Goal: Task Accomplishment & Management: Manage account settings

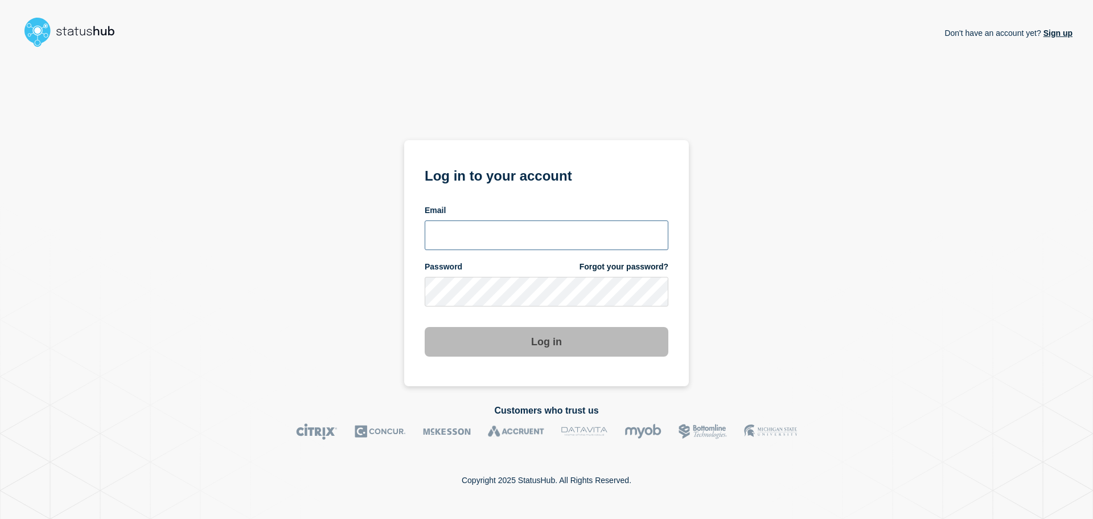
type input "[PERSON_NAME][EMAIL_ADDRESS][PERSON_NAME][DOMAIN_NAME]"
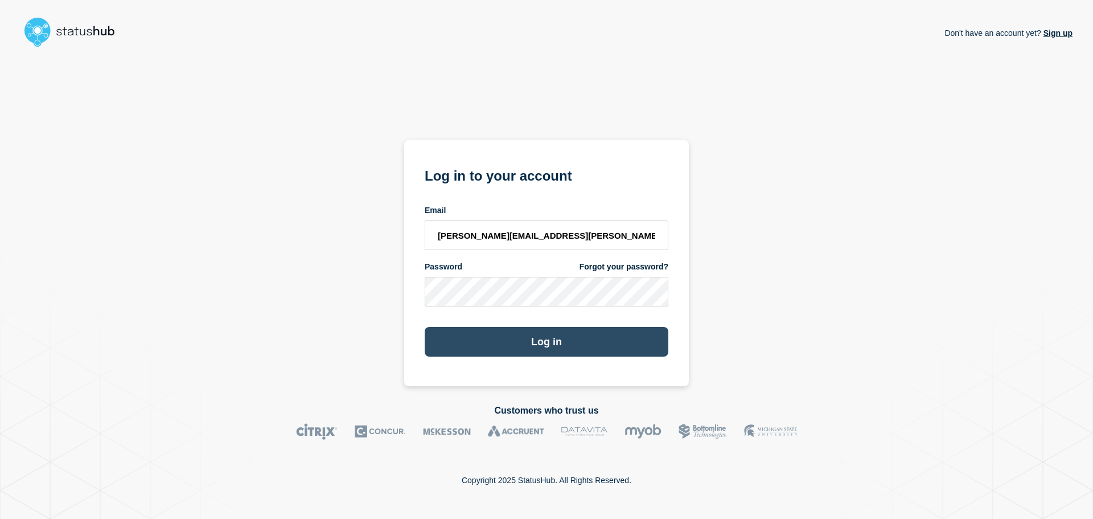
click at [459, 346] on button "Log in" at bounding box center [547, 342] width 244 height 30
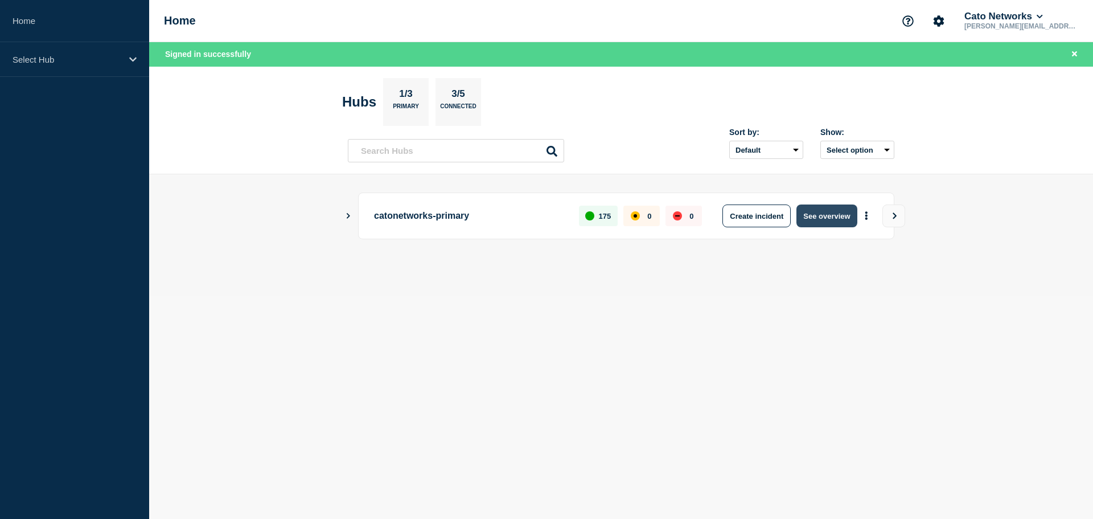
click at [840, 217] on button "See overview" at bounding box center [826, 215] width 60 height 23
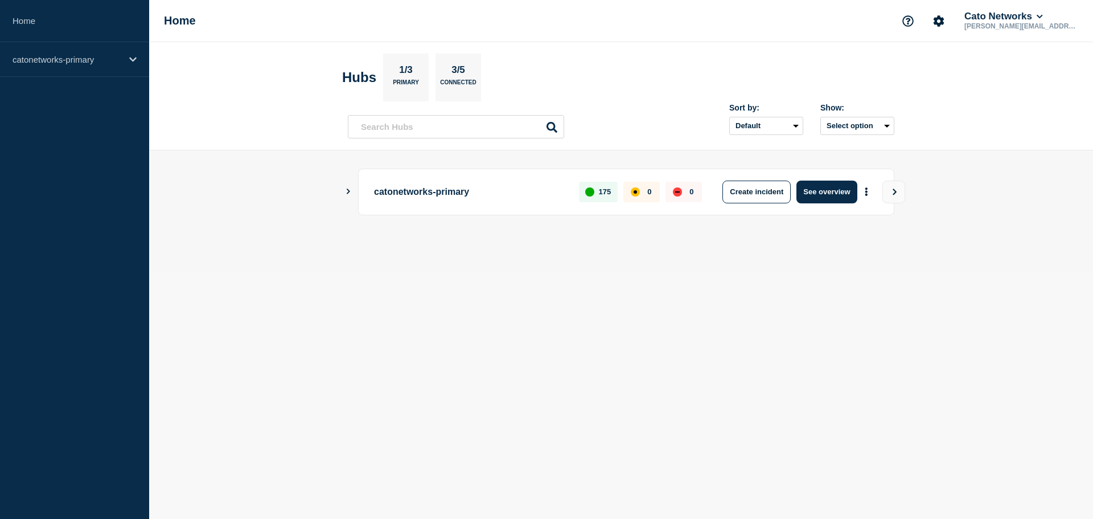
click at [346, 190] on icon "Show Connected Hubs" at bounding box center [347, 191] width 7 height 6
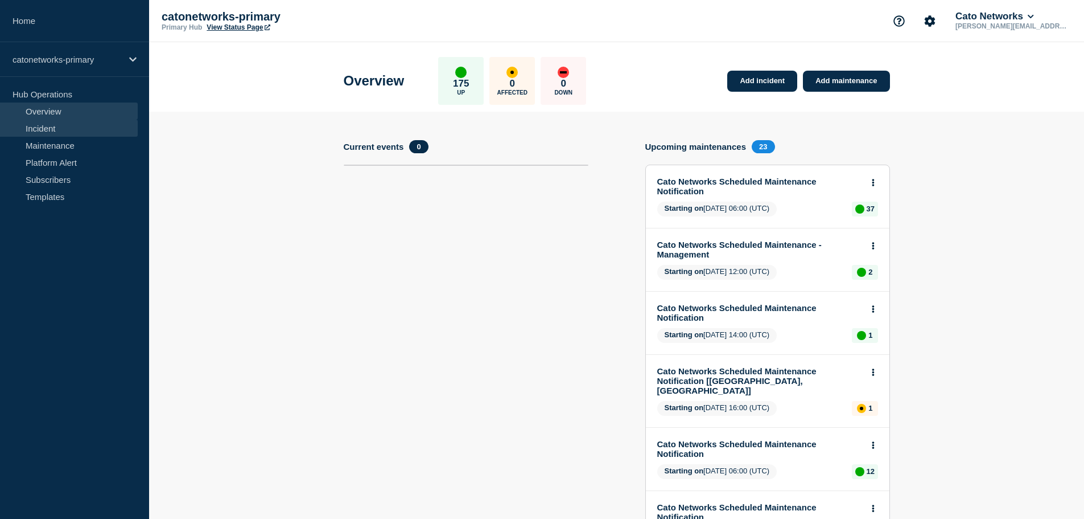
click at [45, 129] on link "Incident" at bounding box center [69, 128] width 138 height 17
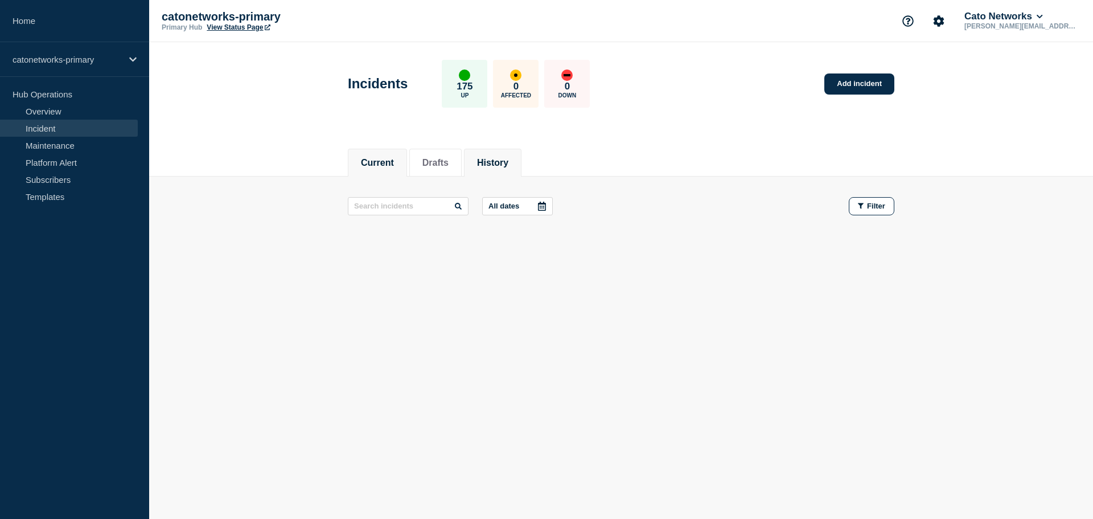
click at [506, 164] on button "History" at bounding box center [492, 163] width 31 height 10
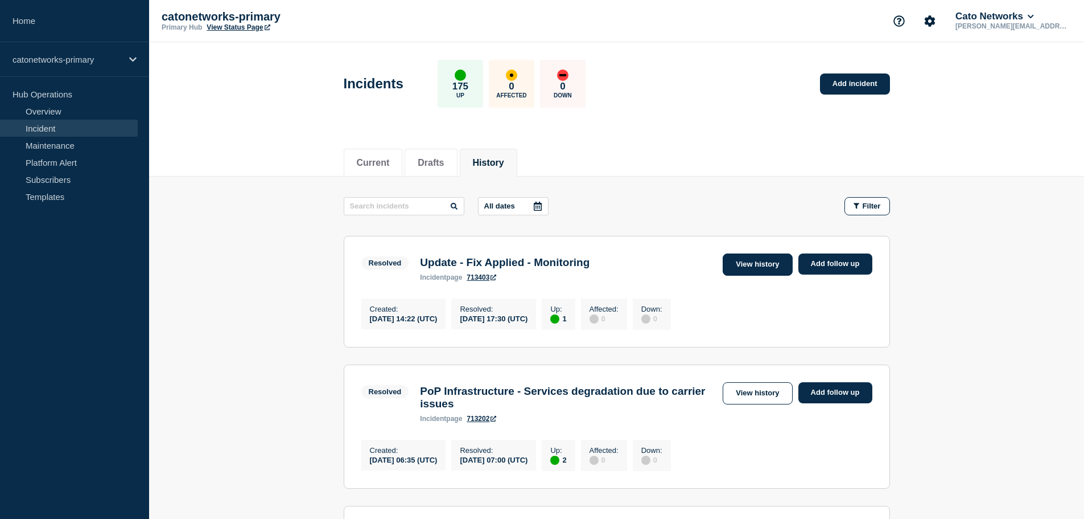
click at [749, 262] on link "View history" at bounding box center [757, 264] width 69 height 22
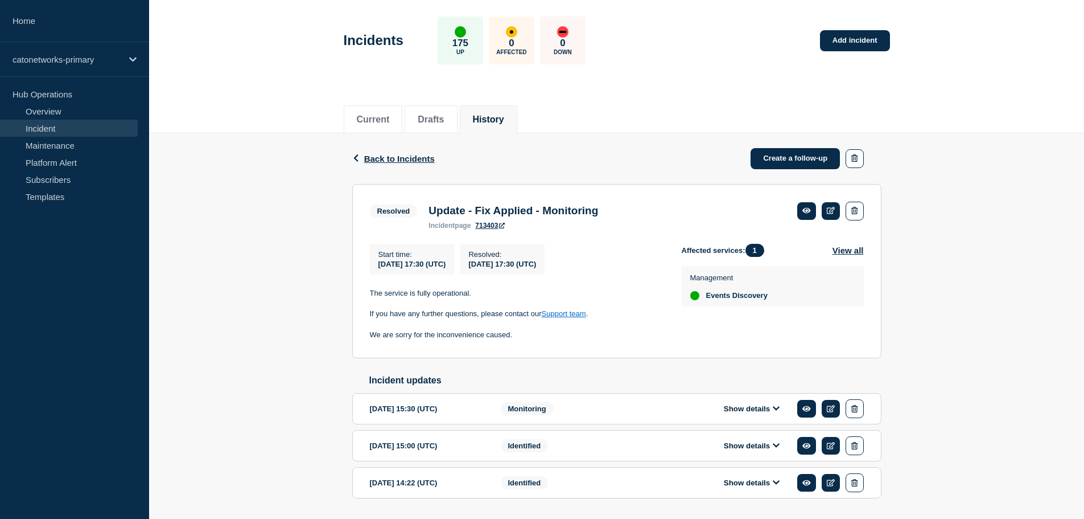
scroll to position [26, 0]
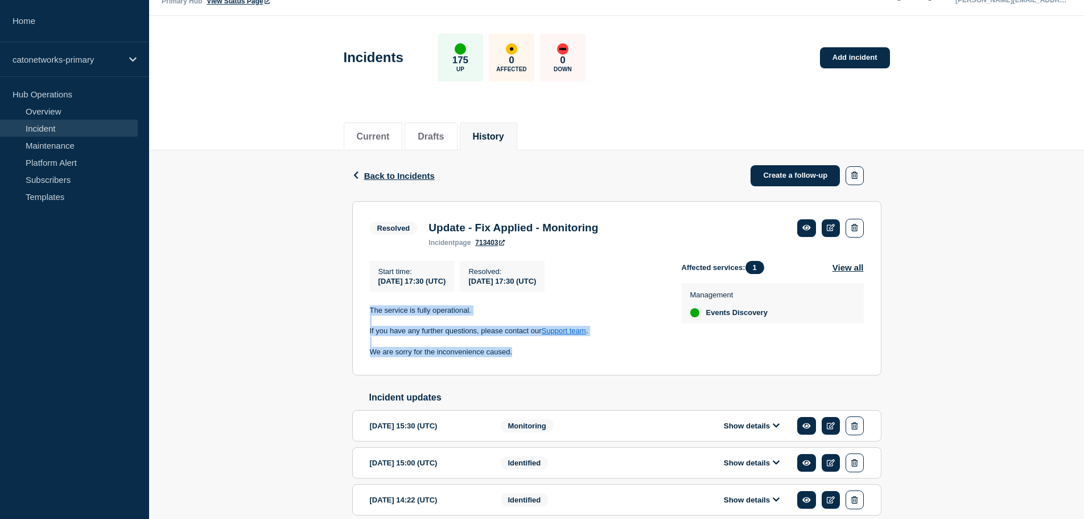
drag, startPoint x: 367, startPoint y: 310, endPoint x: 519, endPoint y: 359, distance: 159.5
click at [519, 359] on section "Resolved Update - Fix Applied - Monitoring incident page 713403 Start time : 20…" at bounding box center [616, 288] width 529 height 174
copy div "The service is fully operational. If you have any further questions, please con…"
click at [795, 178] on link "Create a follow-up" at bounding box center [795, 175] width 89 height 21
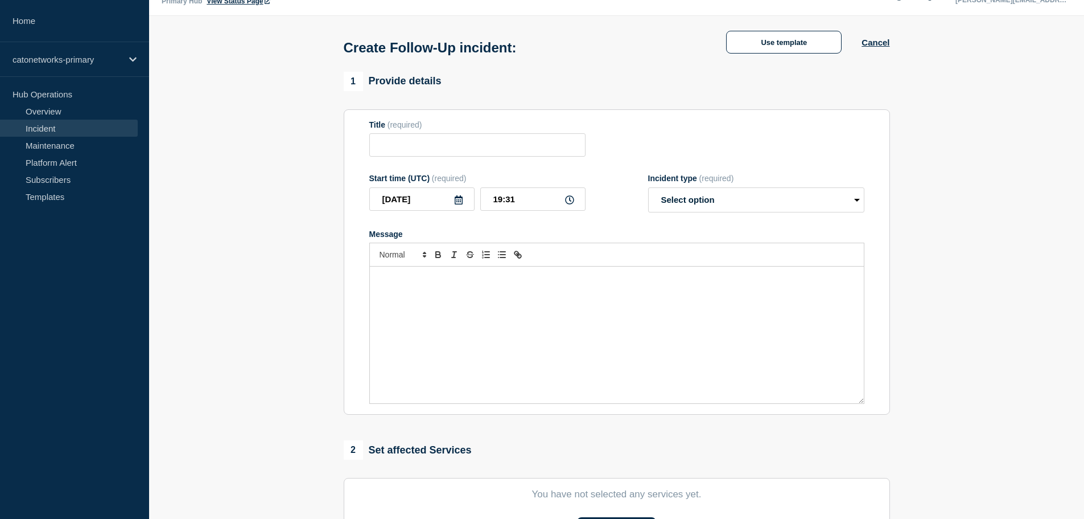
type input "Update - Fix Applied - Monitoring"
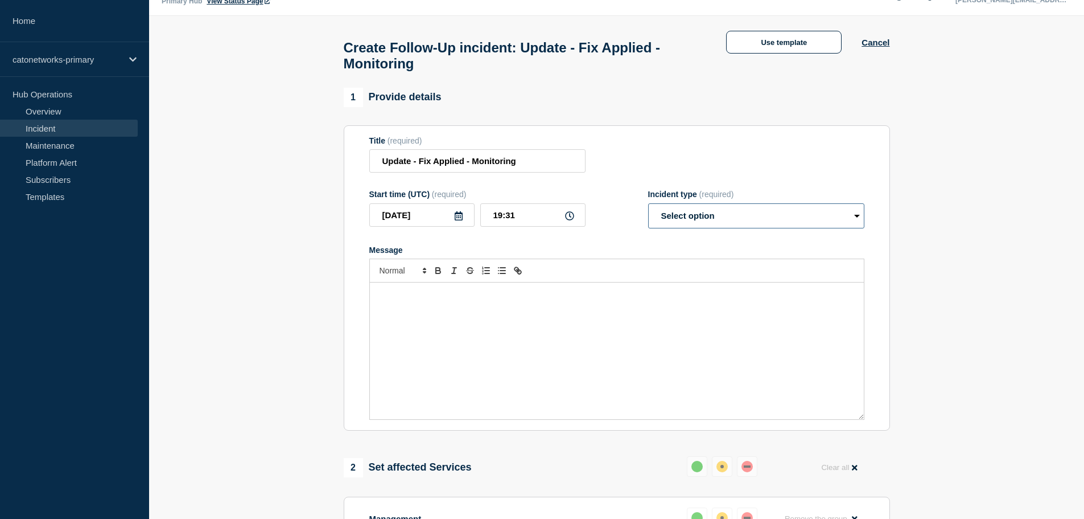
click at [683, 220] on select "Select option Investigating Identified Monitoring Resolved" at bounding box center [756, 215] width 216 height 25
click at [768, 38] on button "Use template" at bounding box center [784, 42] width 116 height 23
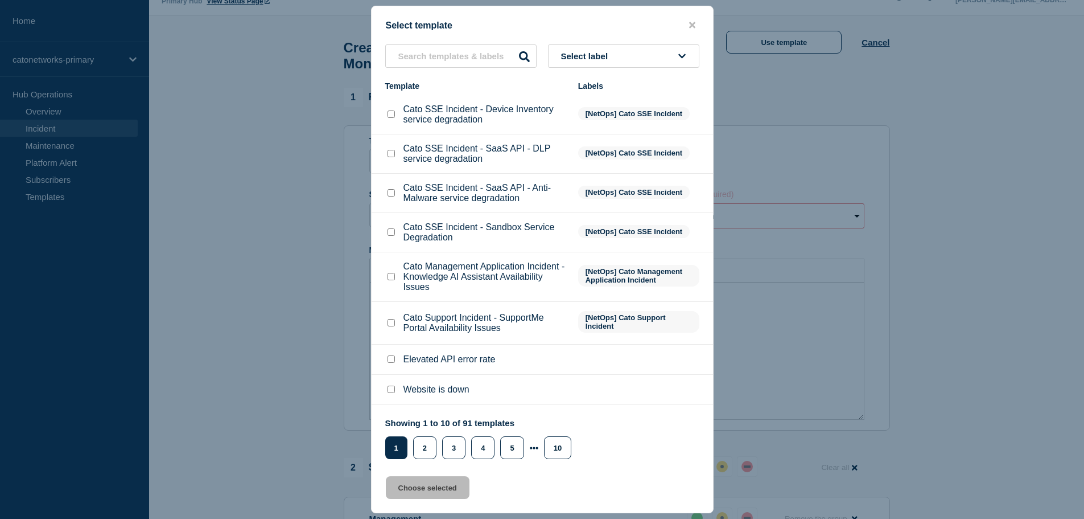
click at [605, 64] on button "Select label" at bounding box center [623, 55] width 151 height 23
type input "fix"
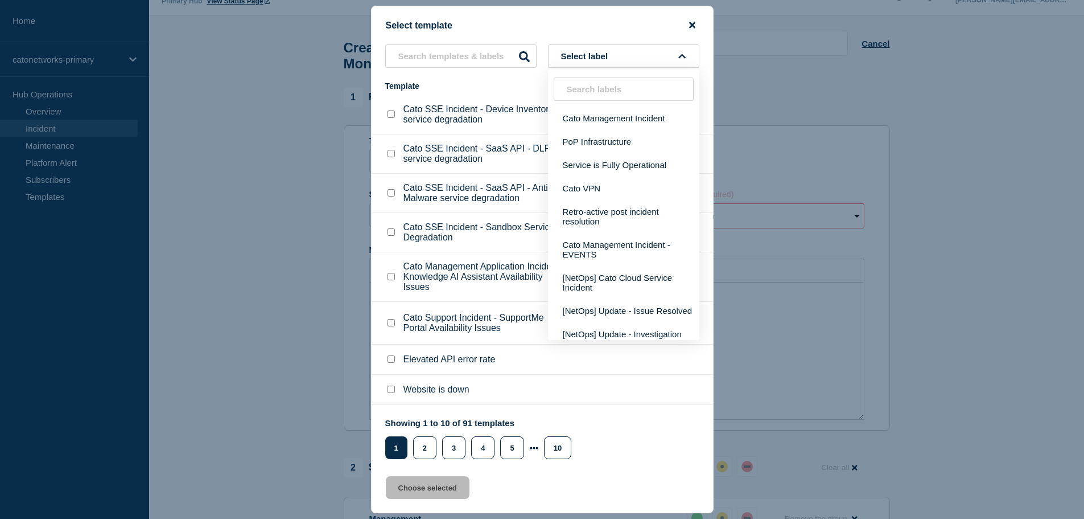
click at [694, 26] on icon "close button" at bounding box center [692, 25] width 6 height 6
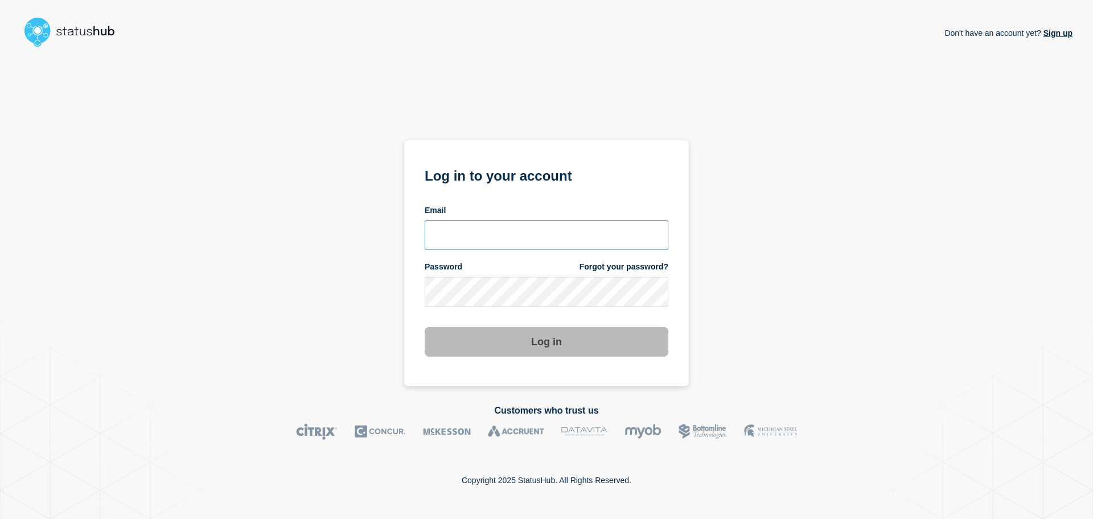
type input "[PERSON_NAME][EMAIL_ADDRESS][PERSON_NAME][DOMAIN_NAME]"
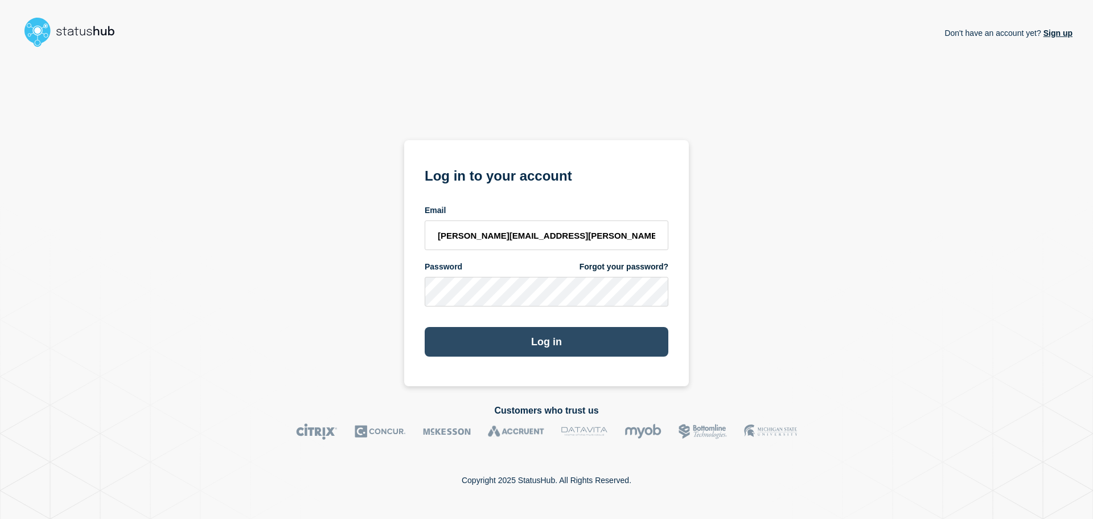
click at [555, 348] on button "Log in" at bounding box center [547, 342] width 244 height 30
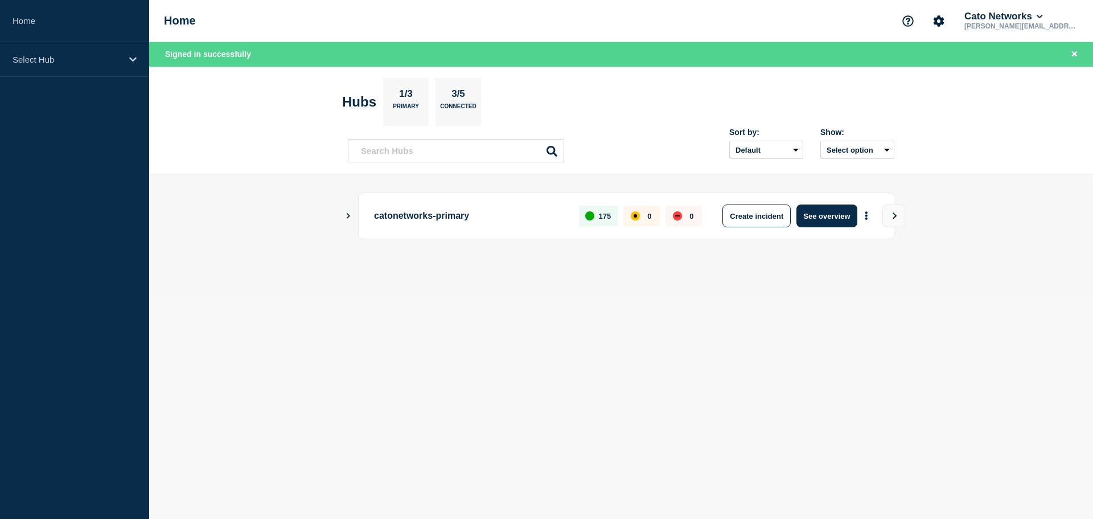
click at [348, 216] on icon "Show Connected Hubs" at bounding box center [347, 215] width 7 height 6
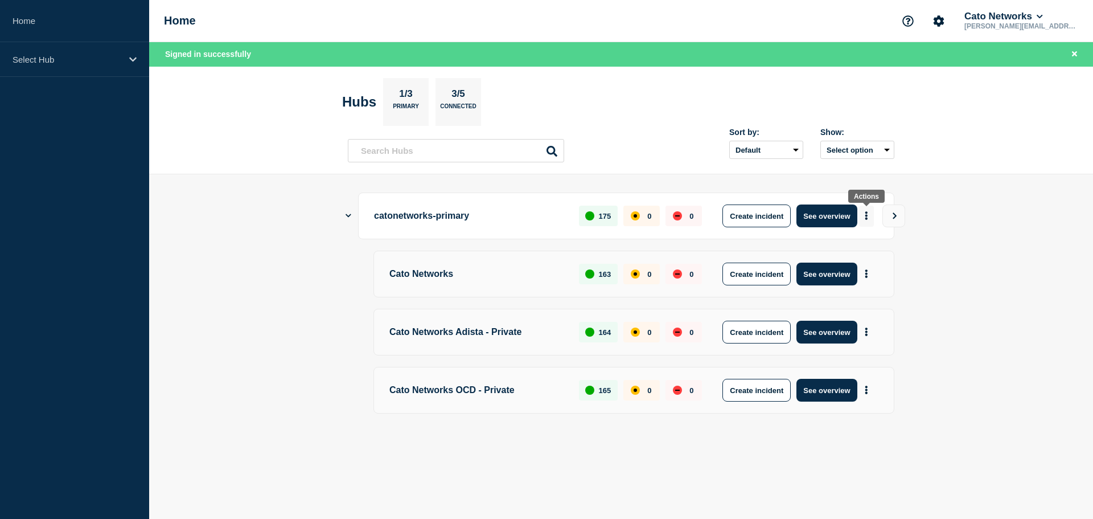
click at [870, 217] on button "More actions" at bounding box center [866, 216] width 15 height 21
click at [986, 227] on main "catonetworks-primary 175 0 0 Create incident See overview Cato Networks 163 0 0…" at bounding box center [621, 321] width 944 height 295
click at [816, 221] on button "See overview" at bounding box center [826, 215] width 60 height 23
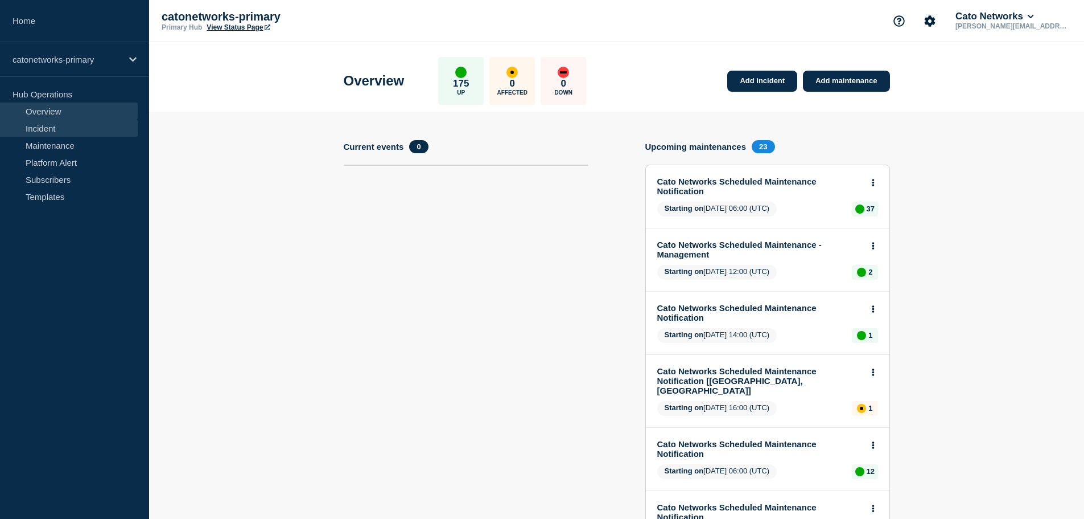
click at [41, 128] on link "Incident" at bounding box center [69, 128] width 138 height 17
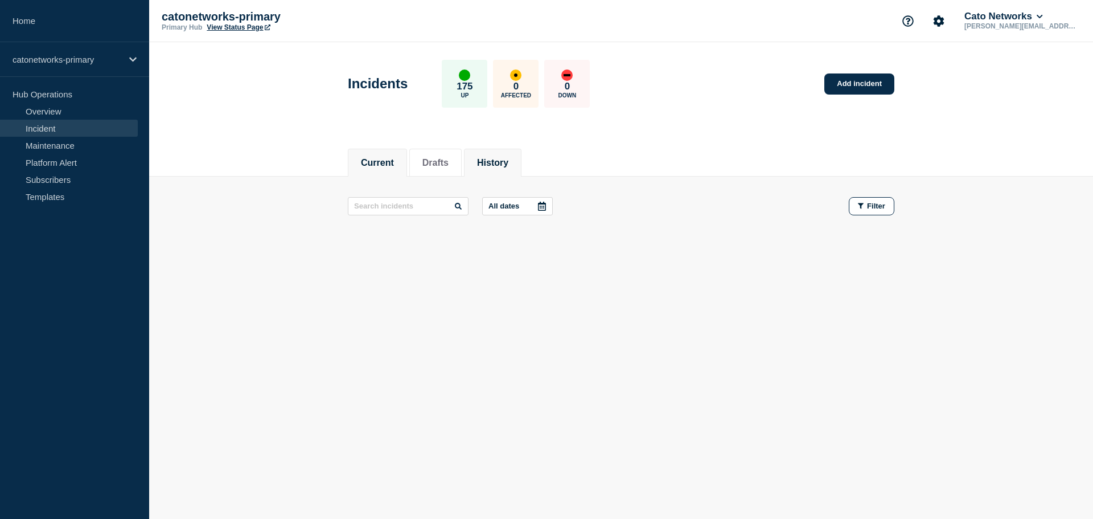
click at [500, 165] on button "History" at bounding box center [492, 163] width 31 height 10
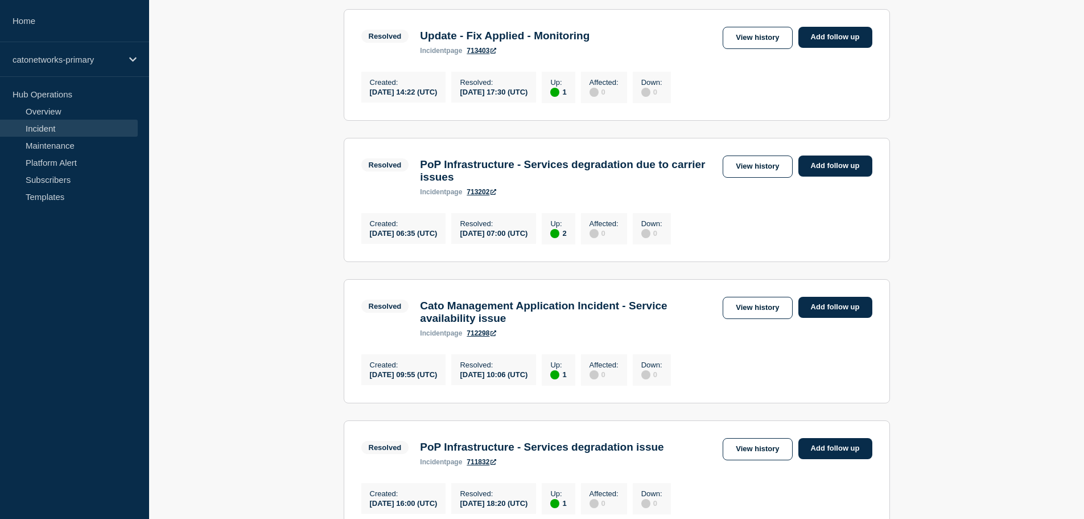
scroll to position [228, 0]
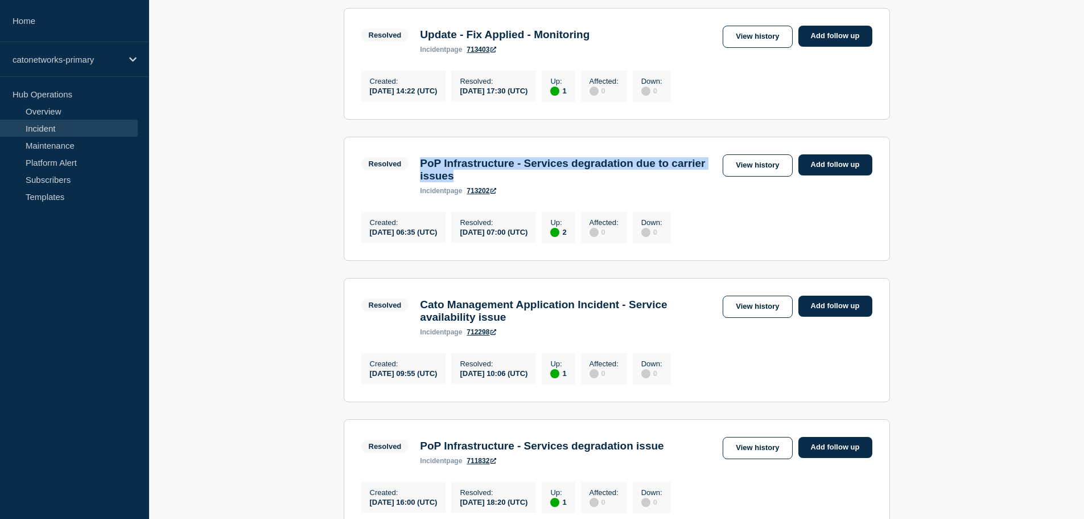
drag, startPoint x: 420, startPoint y: 167, endPoint x: 515, endPoint y: 184, distance: 96.0
click at [515, 182] on h3 "PoP Infrastructure - Services degradation due to carrier issues" at bounding box center [568, 169] width 297 height 25
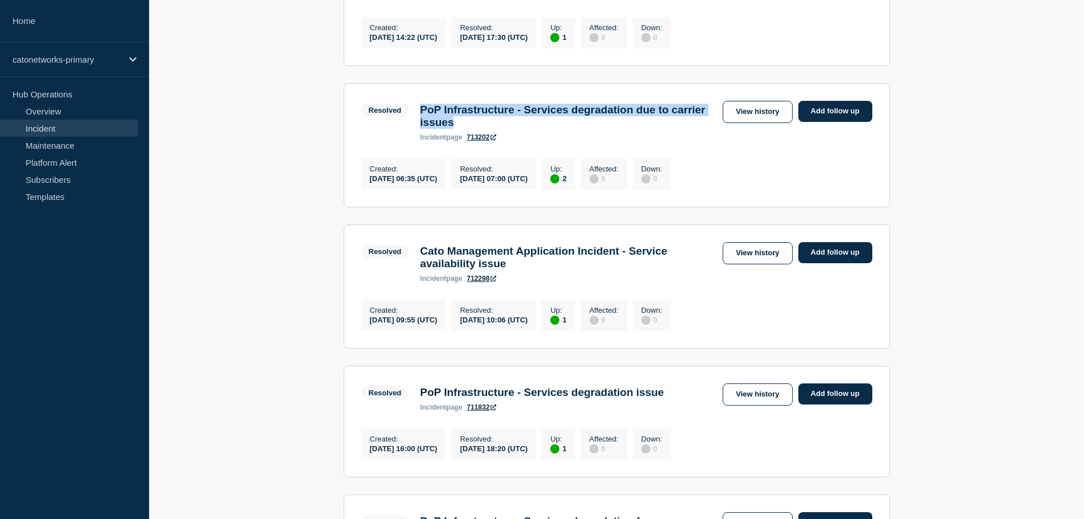
scroll to position [171, 0]
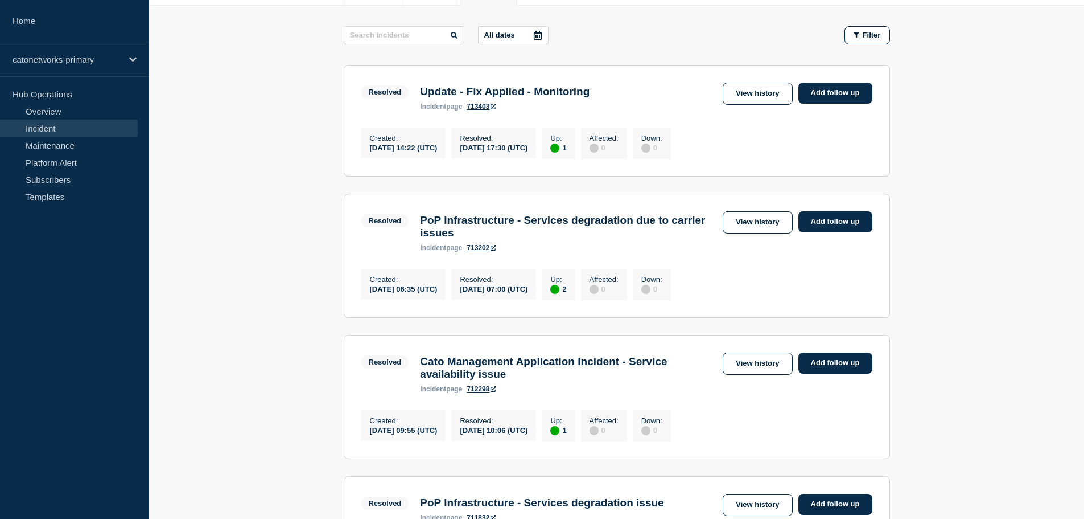
click at [508, 88] on h3 "Update - Fix Applied - Monitoring" at bounding box center [505, 91] width 170 height 13
click at [764, 91] on link "View history" at bounding box center [757, 94] width 69 height 22
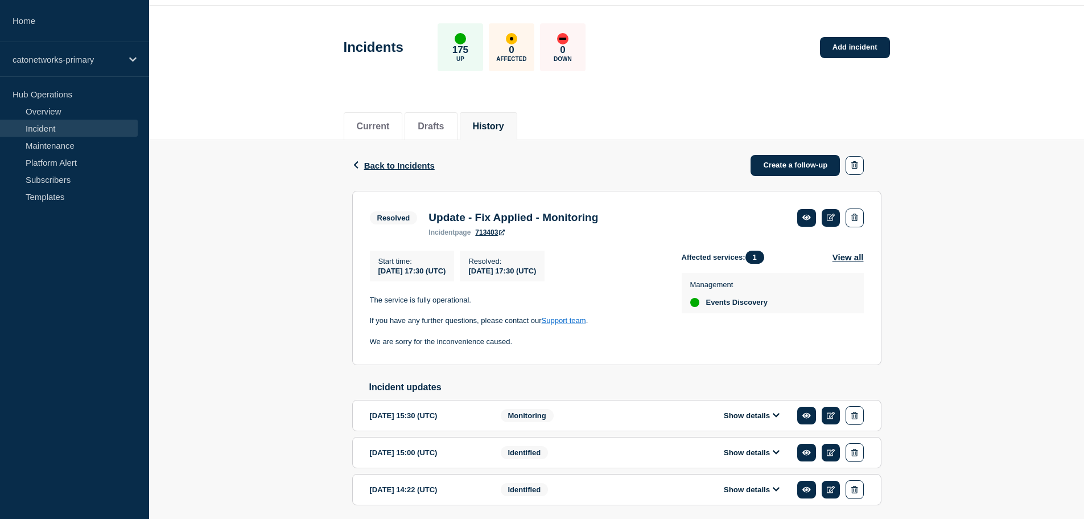
scroll to position [83, 0]
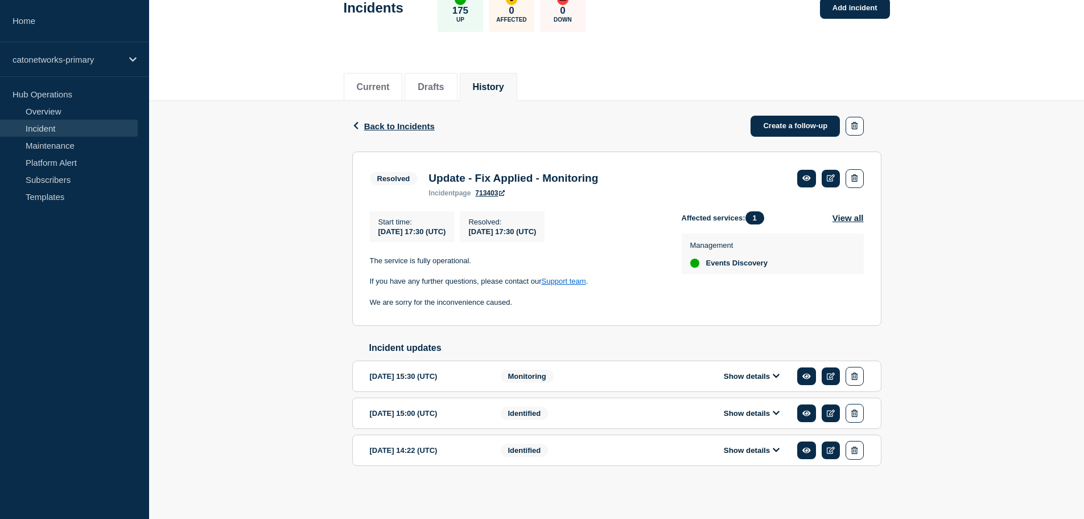
click at [741, 375] on button "Show details" at bounding box center [752, 376] width 63 height 10
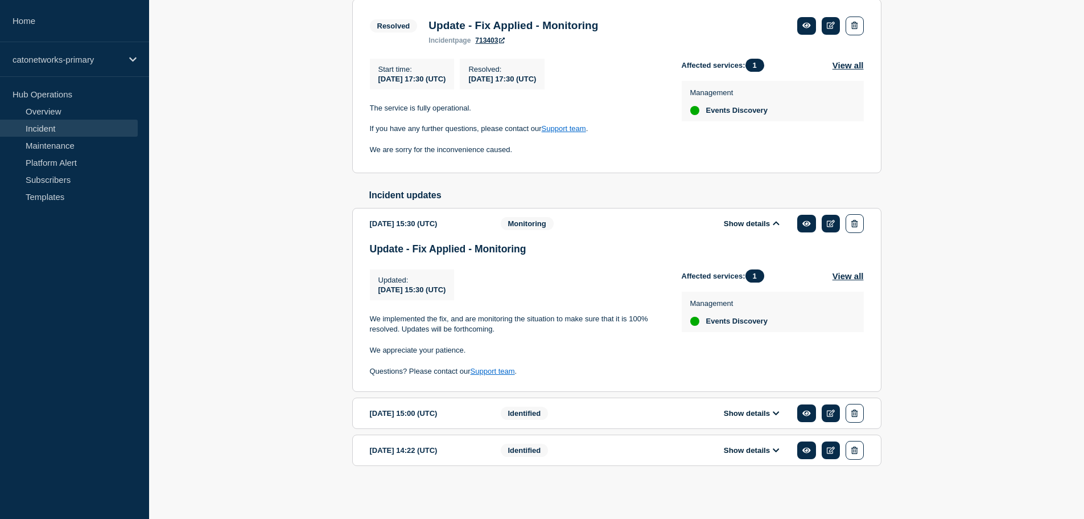
scroll to position [237, 0]
click at [749, 417] on button "Show details" at bounding box center [752, 413] width 63 height 10
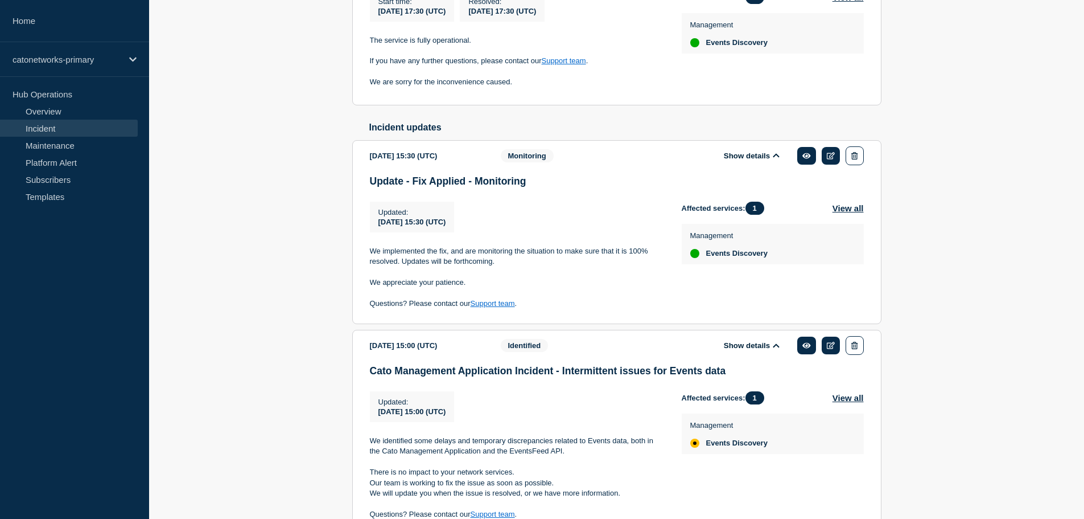
scroll to position [351, 0]
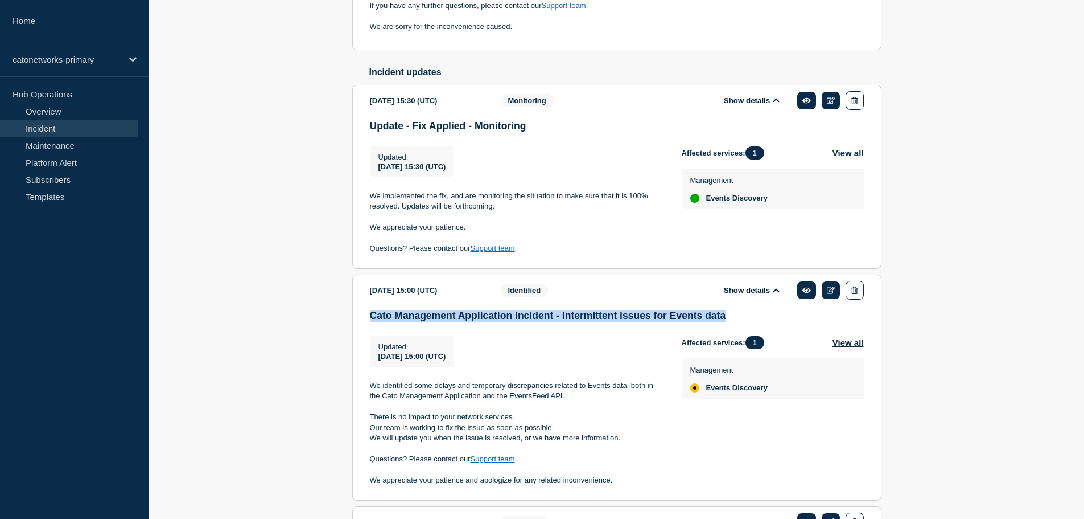
drag, startPoint x: 371, startPoint y: 321, endPoint x: 746, endPoint y: 324, distance: 375.2
click at [746, 322] on h3 "Cato Management Application Incident - Intermittent issues for Events data" at bounding box center [617, 316] width 494 height 12
copy h3 "Cato Management Application Incident - Intermittent issues for Events data"
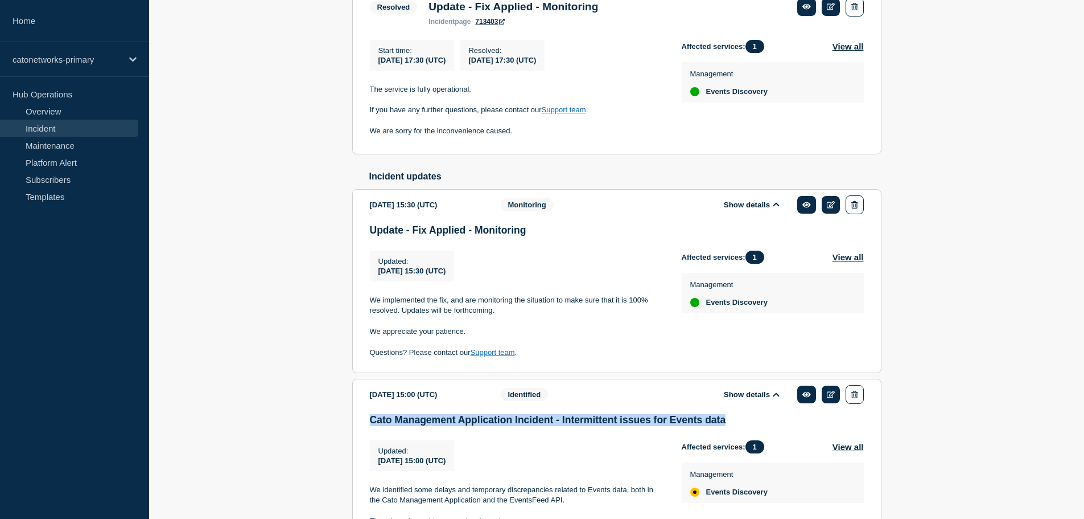
scroll to position [237, 0]
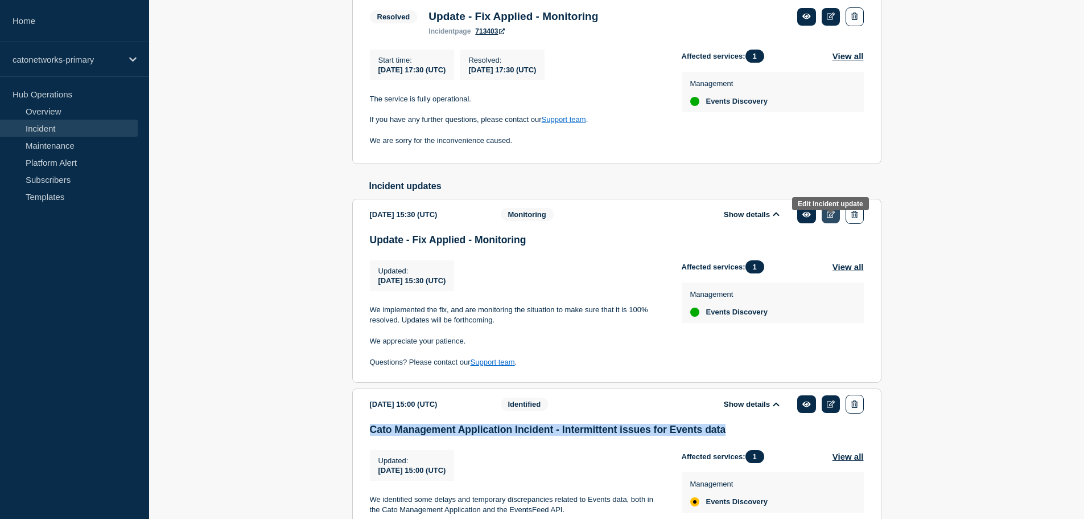
click at [832, 218] on icon at bounding box center [831, 214] width 9 height 7
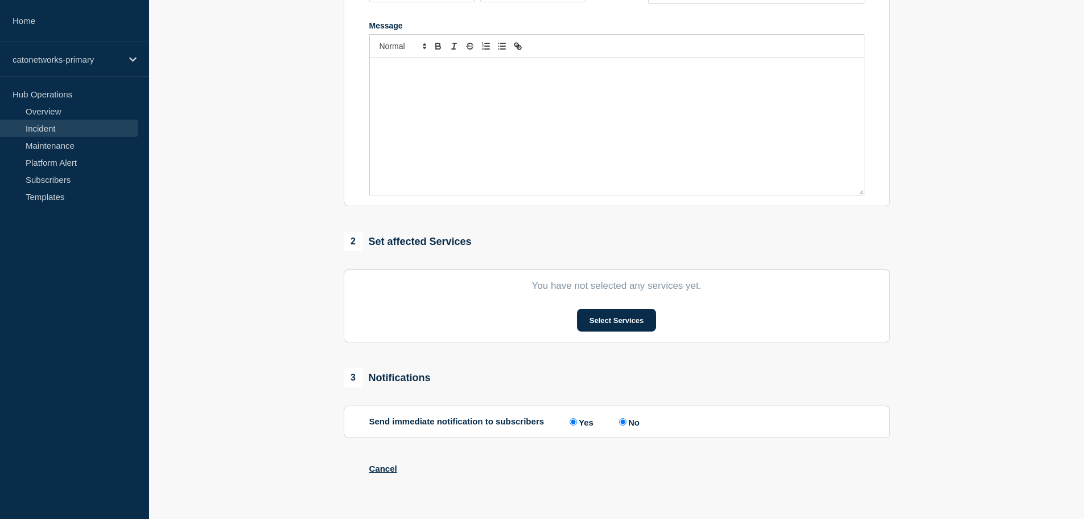
type input "Update - Fix Applied - Monitoring"
type input "15:30"
select select "monitoring"
radio input "false"
radio input "true"
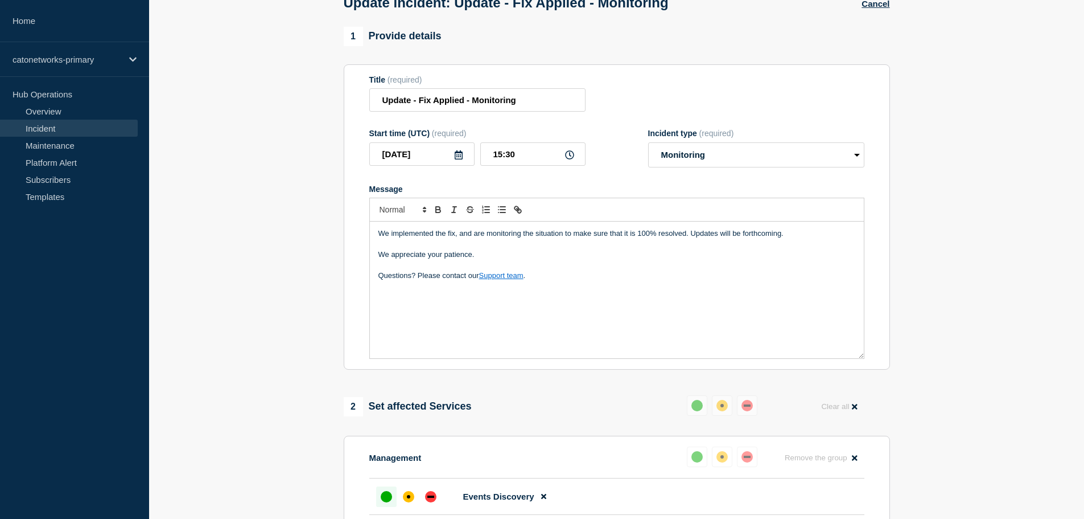
scroll to position [67, 0]
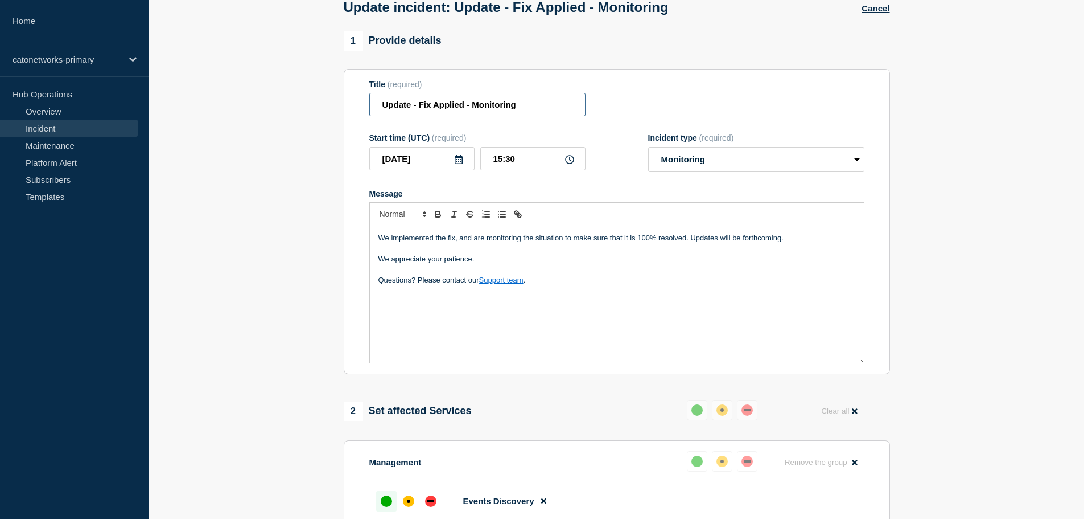
drag, startPoint x: 531, startPoint y: 106, endPoint x: 293, endPoint y: 107, distance: 238.0
click at [294, 107] on section "1 Provide details Title (required) Update - Fix Applied - Monitoring Start time…" at bounding box center [616, 387] width 935 height 712
paste input "Cato Management Application Incident - Intermittent issues for Events data"
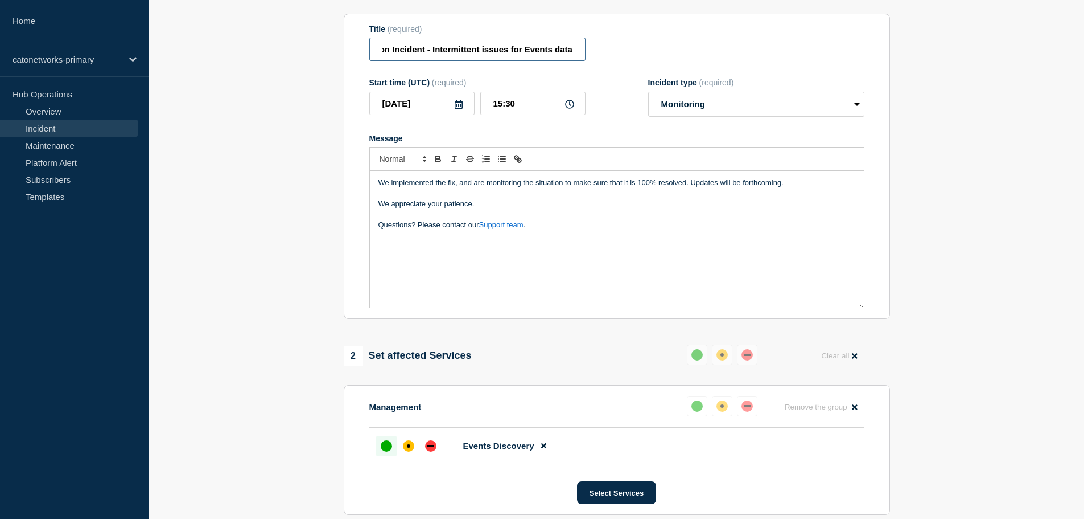
scroll to position [237, 0]
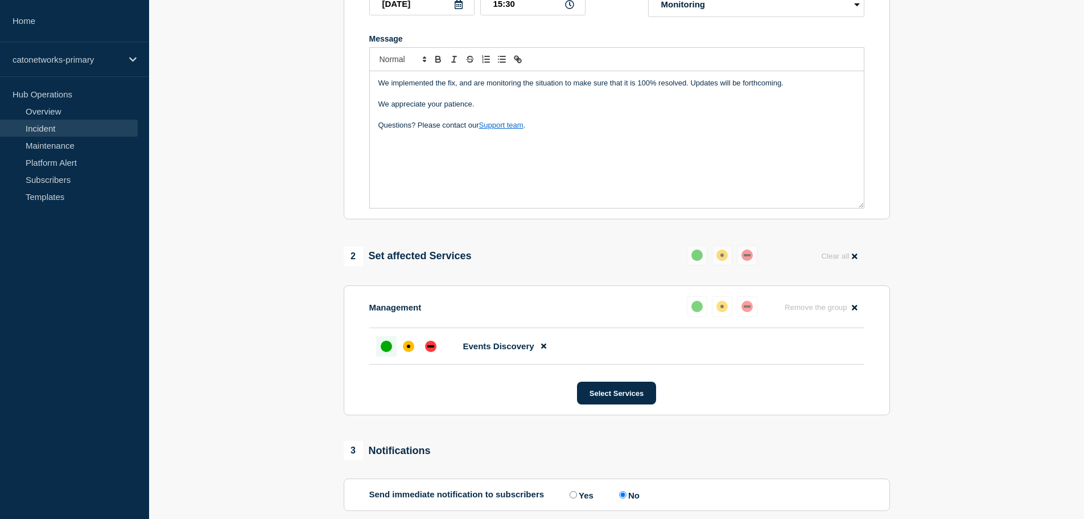
type input "Cato Management Application Incident - Intermittent issues for Events data"
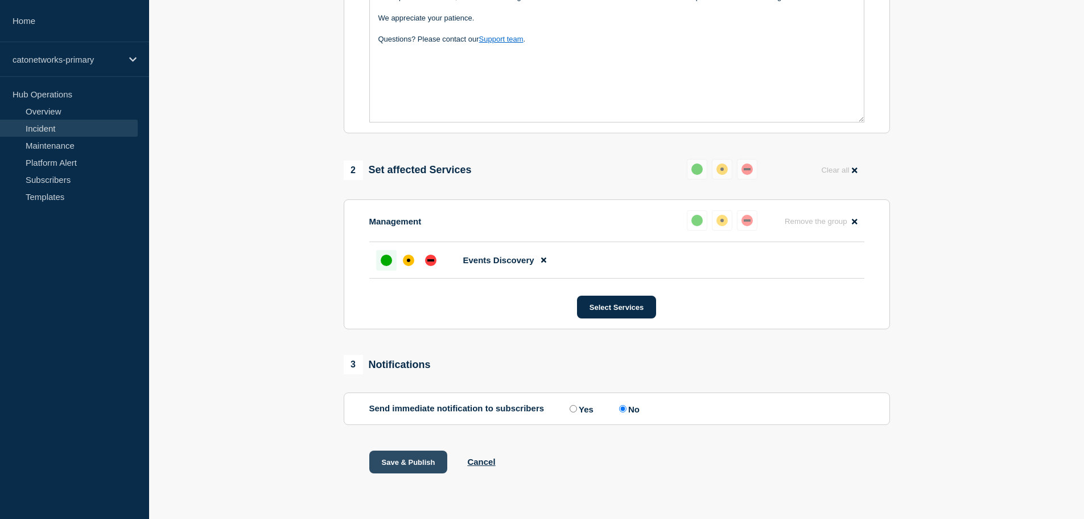
click at [401, 461] on button "Save & Publish" at bounding box center [408, 461] width 79 height 23
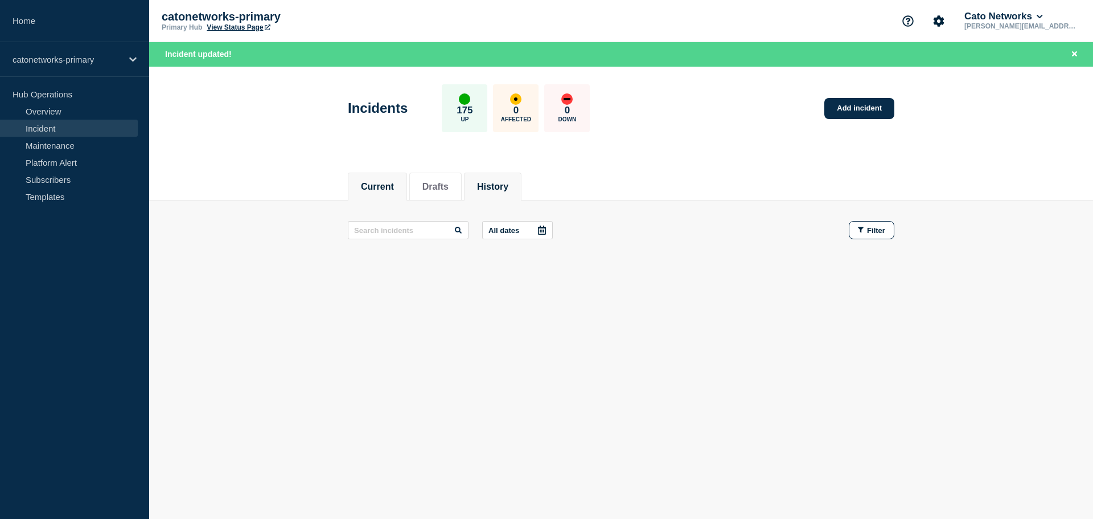
click at [508, 184] on button "History" at bounding box center [492, 187] width 31 height 10
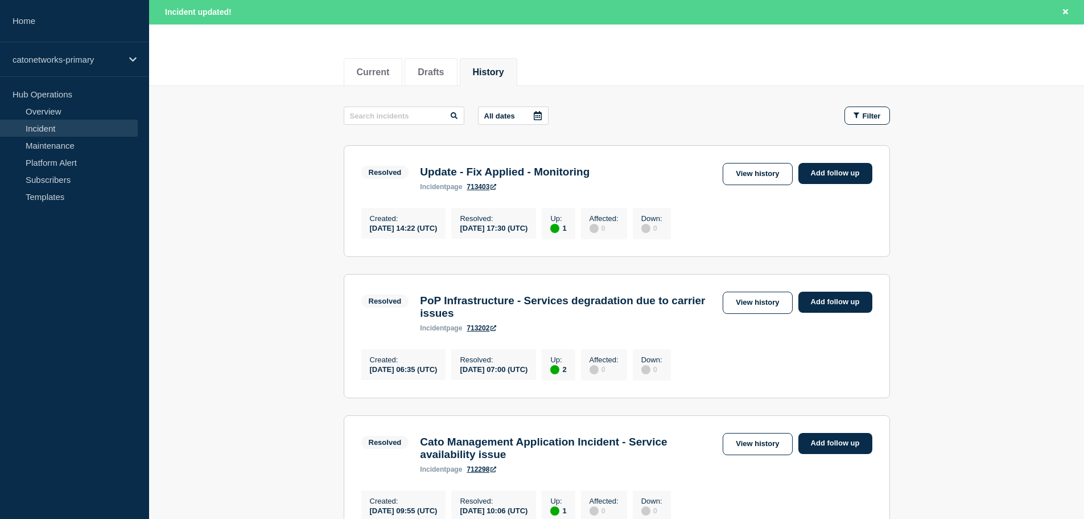
scroll to position [114, 0]
click at [762, 174] on link "View history" at bounding box center [757, 174] width 69 height 22
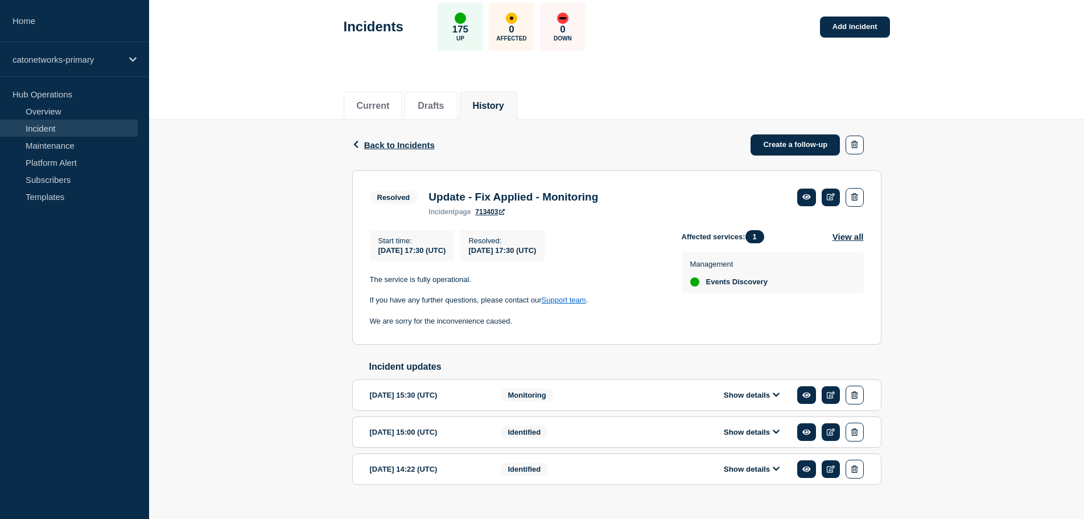
scroll to position [83, 0]
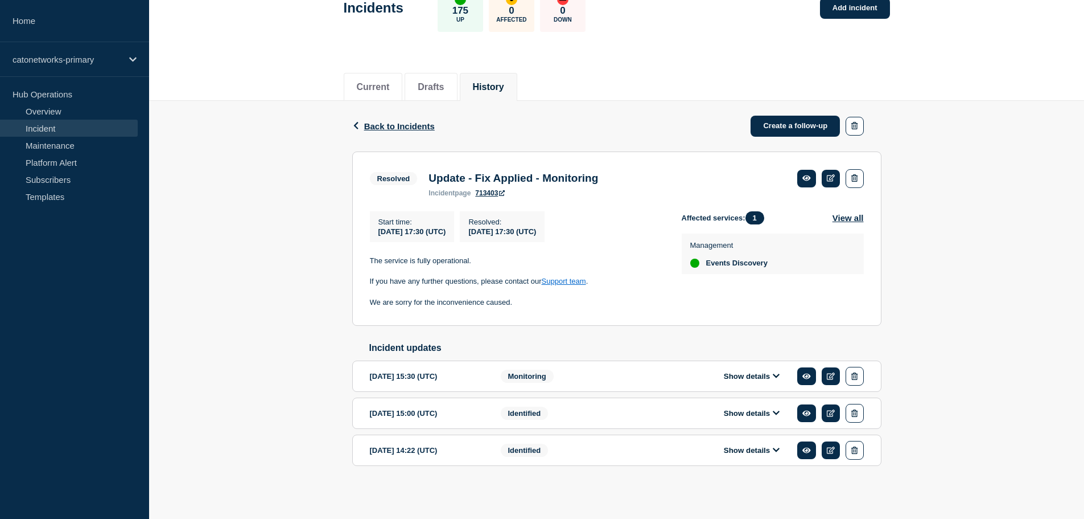
click at [750, 375] on button "Show details" at bounding box center [752, 376] width 63 height 10
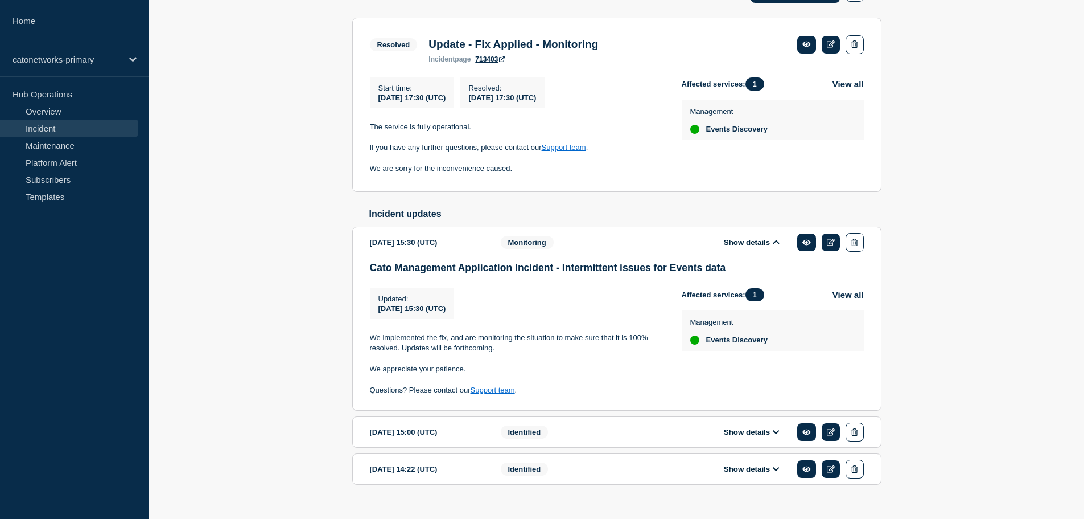
scroll to position [237, 0]
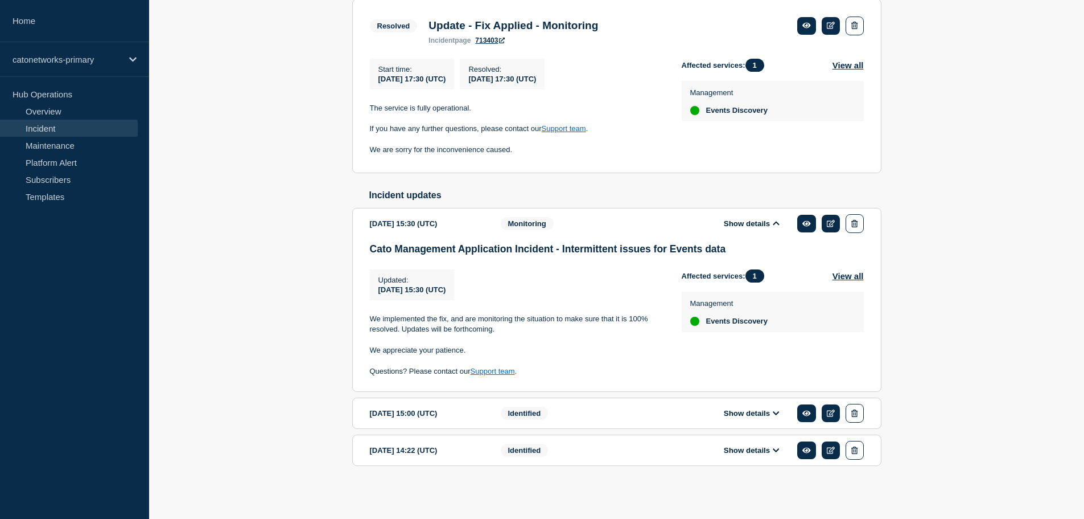
click at [733, 412] on button "Show details" at bounding box center [752, 413] width 63 height 10
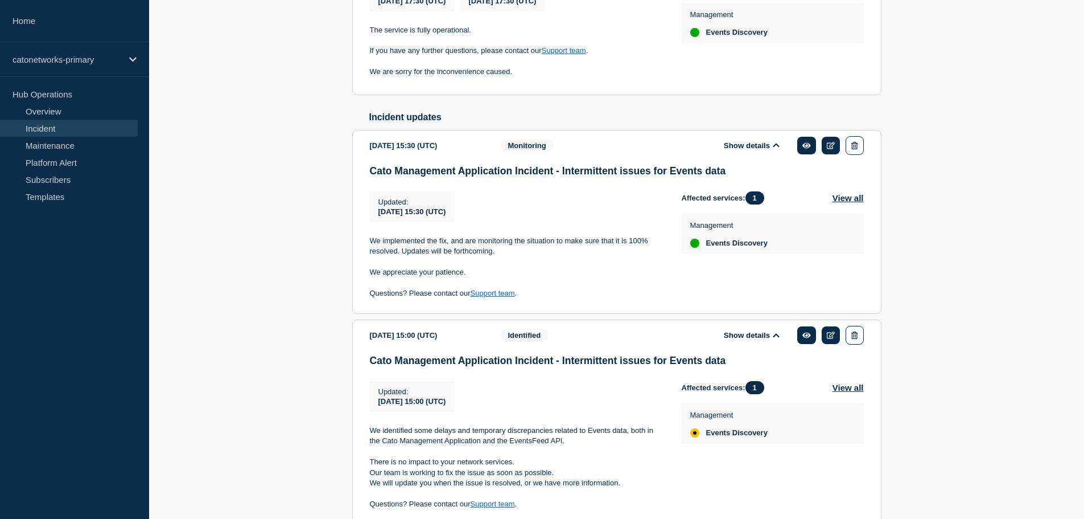
scroll to position [434, 0]
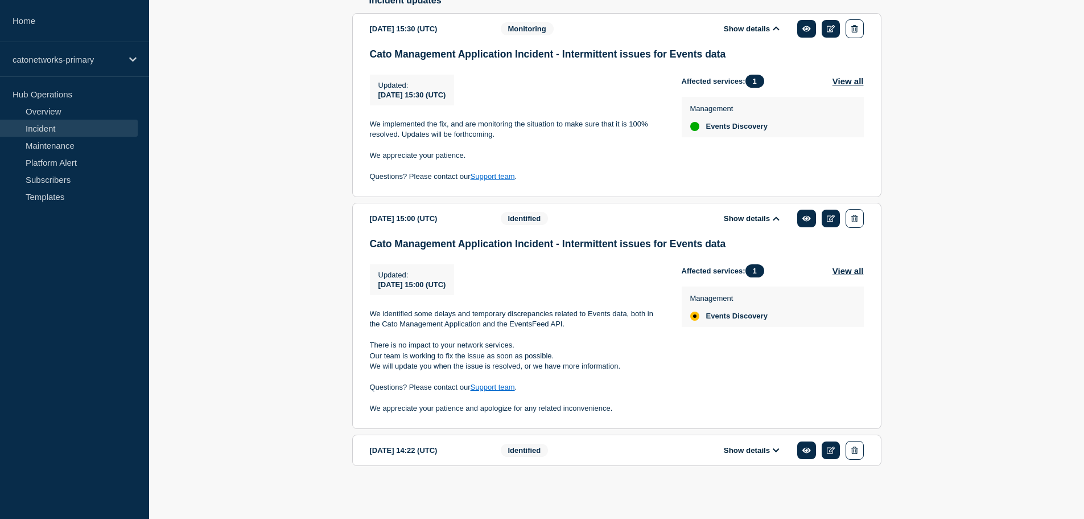
click at [758, 451] on button "Show details" at bounding box center [752, 450] width 63 height 10
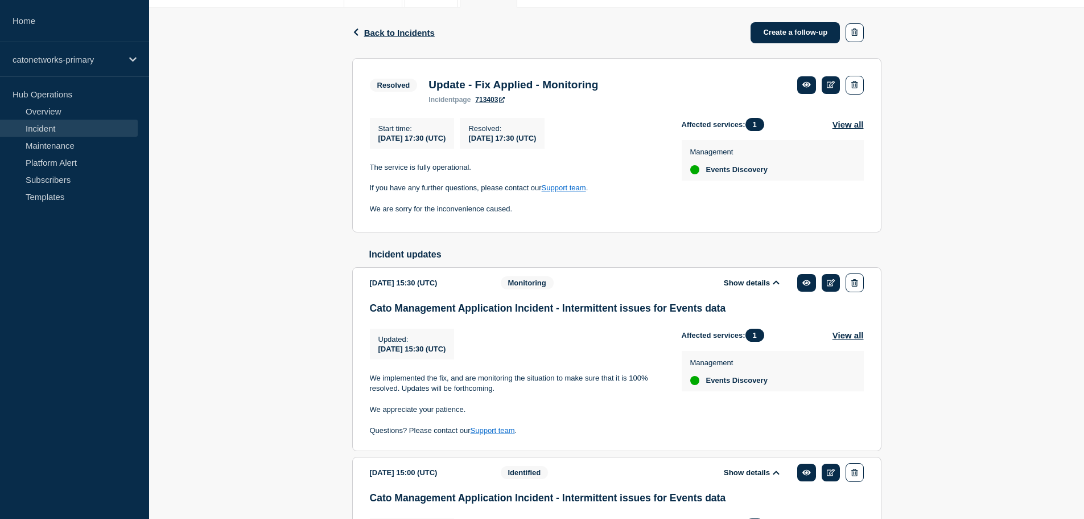
scroll to position [143, 0]
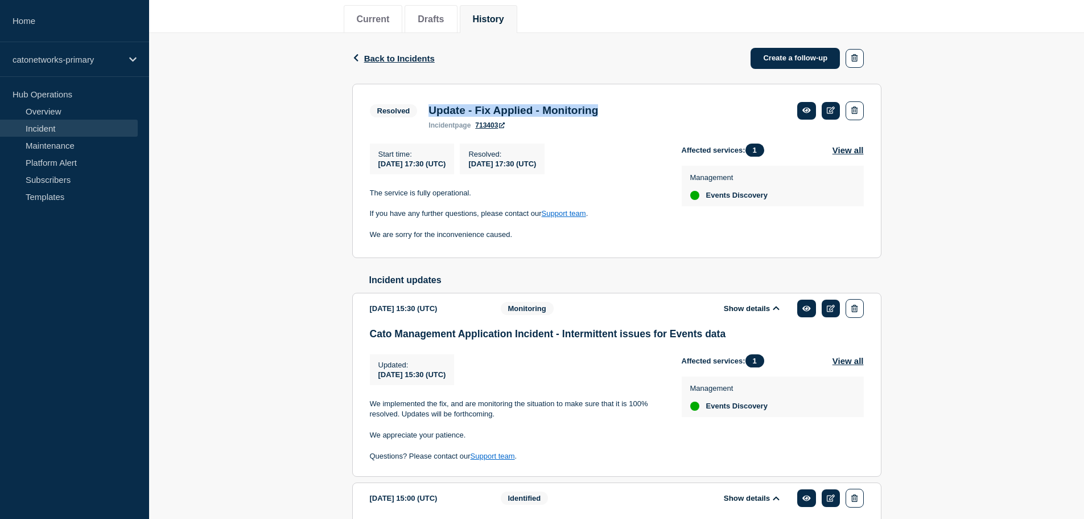
drag, startPoint x: 430, startPoint y: 108, endPoint x: 659, endPoint y: 110, distance: 229.4
click at [659, 110] on div "Resolved Update - Fix Applied - Monitoring incident page 713403" at bounding box center [617, 115] width 494 height 28
click at [831, 112] on icon at bounding box center [831, 109] width 9 height 7
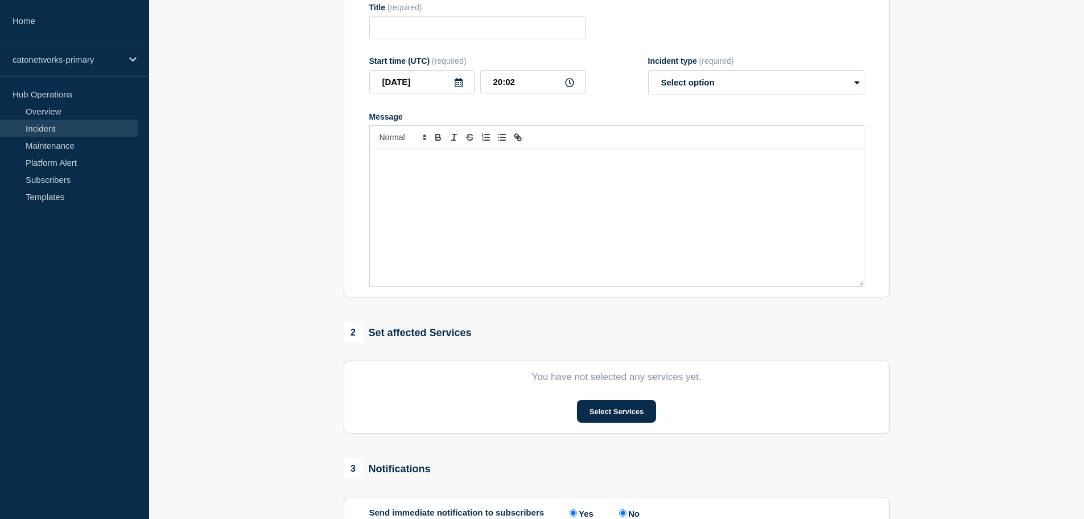
type input "Update - Fix Applied - Monitoring"
type input "17:30"
select select "resolved"
radio input "false"
radio input "true"
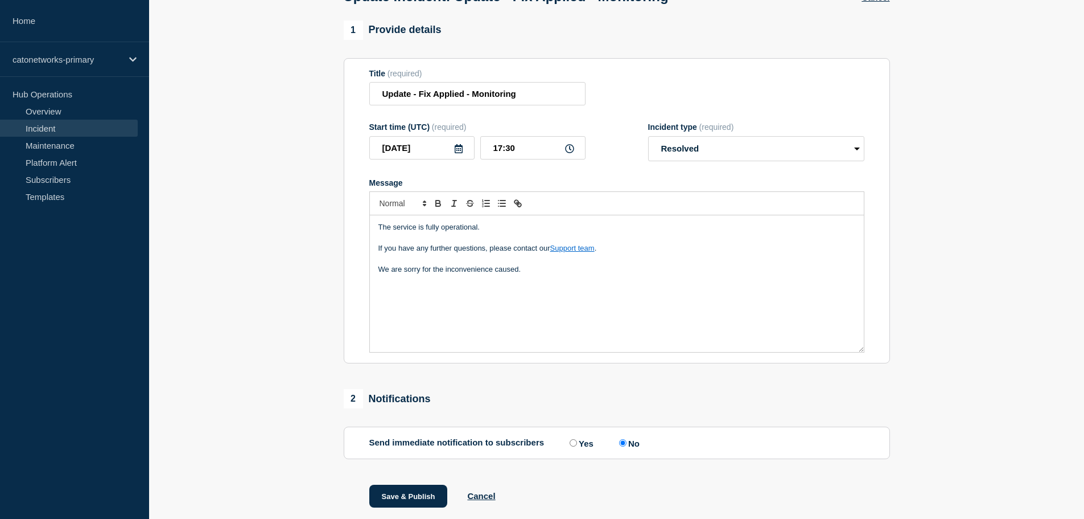
scroll to position [57, 0]
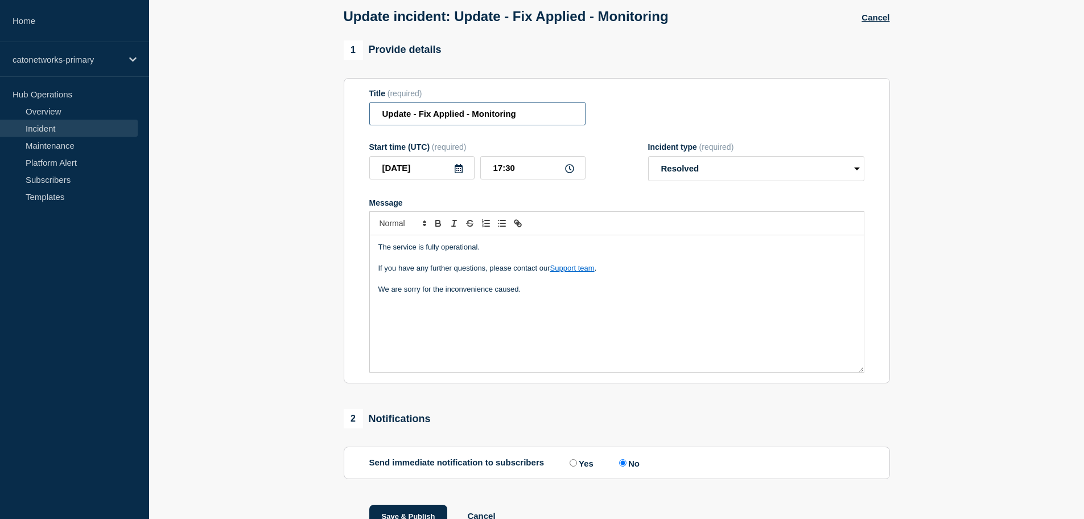
drag, startPoint x: 543, startPoint y: 114, endPoint x: 348, endPoint y: 112, distance: 195.3
click at [349, 113] on section "Title (required) Update - Fix Applied - Monitoring Start time (UTC) (required) …" at bounding box center [617, 231] width 547 height 306
paste input "Cato Management Application Incident - Intermittent issues for Events data"
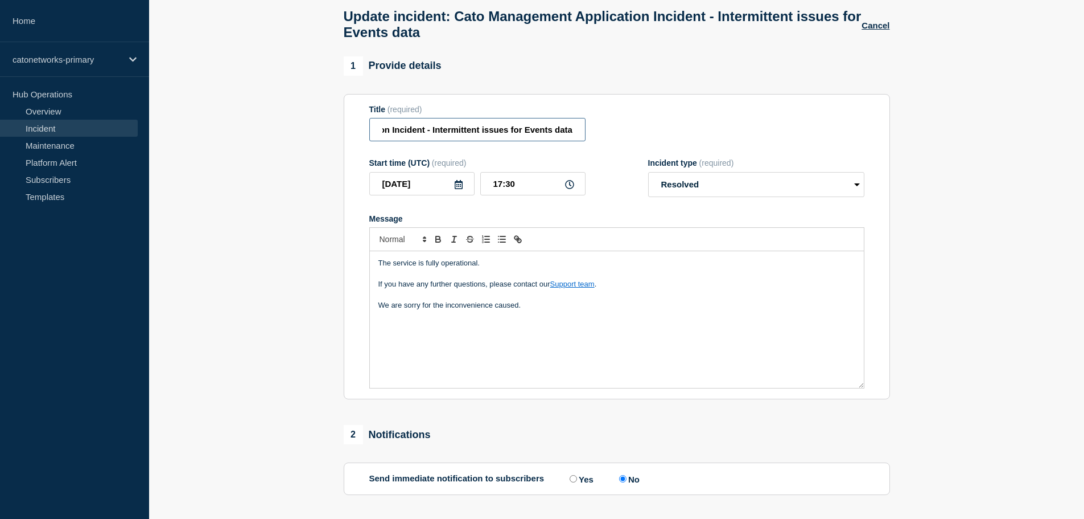
type input "Cato Management Application Incident - Intermittent issues for Events data"
click at [549, 310] on p "We are sorry for the inconvenience caused." at bounding box center [617, 305] width 477 height 10
click at [554, 310] on p "We are sorry for the inconvenience caused." at bounding box center [617, 305] width 477 height 10
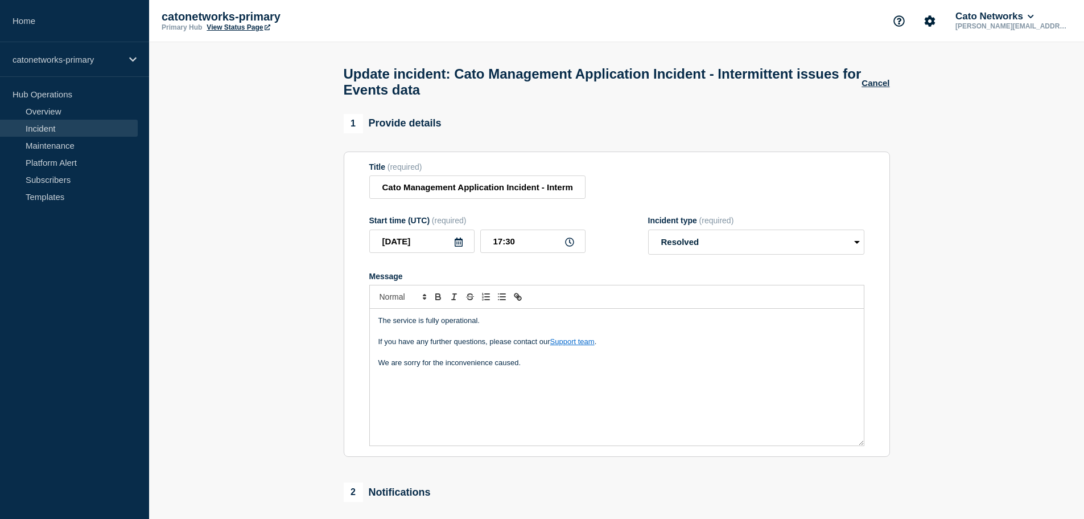
scroll to position [57, 0]
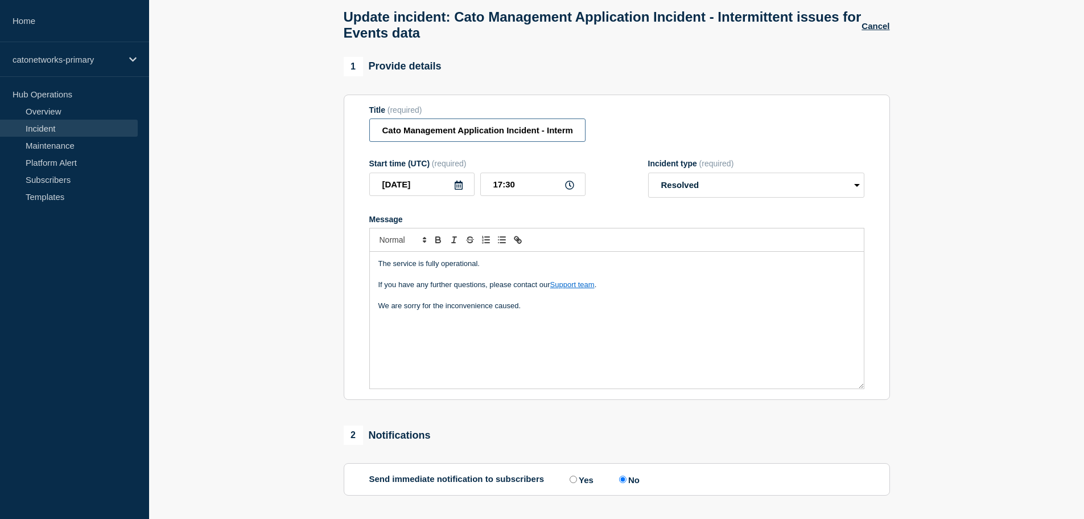
drag, startPoint x: 383, startPoint y: 132, endPoint x: 352, endPoint y: 133, distance: 30.8
click at [352, 133] on section "Title (required) Cato Management Application Incident - Intermittent issues for…" at bounding box center [617, 248] width 547 height 306
click at [542, 131] on input "Cato Management Application Incident - Intermittent issues for Events data" at bounding box center [477, 129] width 216 height 23
drag, startPoint x: 383, startPoint y: 135, endPoint x: 665, endPoint y: 134, distance: 282.4
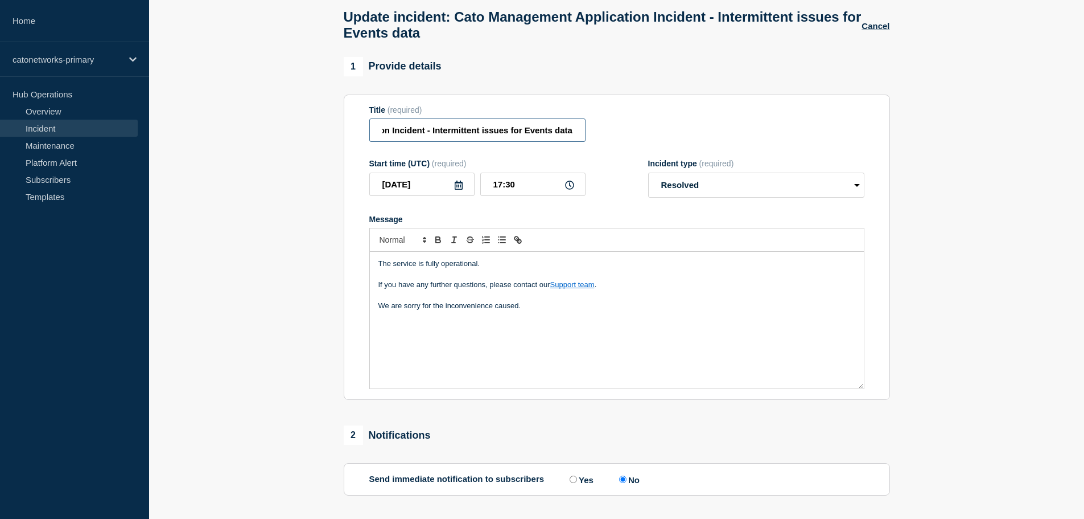
click at [665, 134] on div "Title (required) Cato Management Application Incident - Intermittent issues for…" at bounding box center [616, 123] width 495 height 37
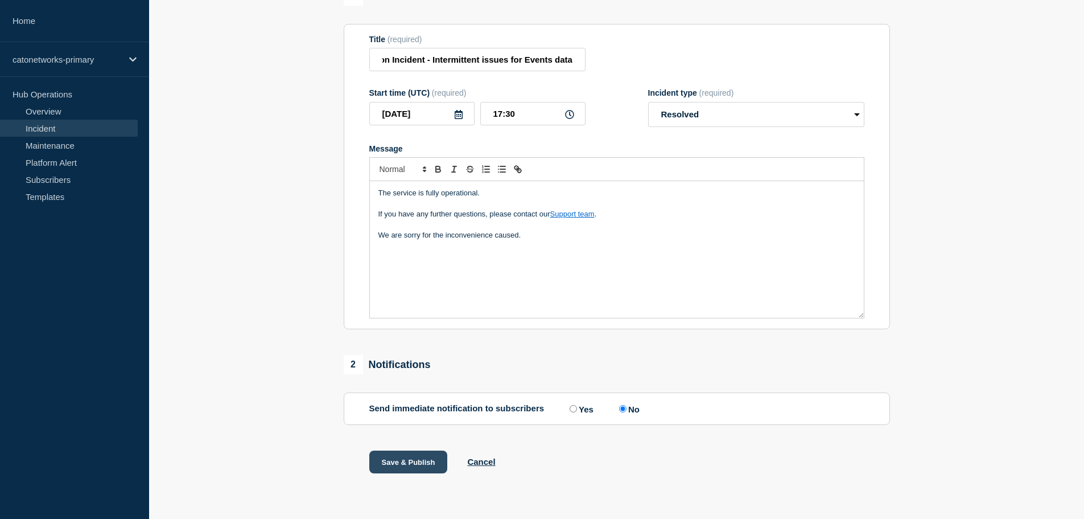
scroll to position [0, 0]
click at [415, 462] on button "Save & Publish" at bounding box center [408, 461] width 79 height 23
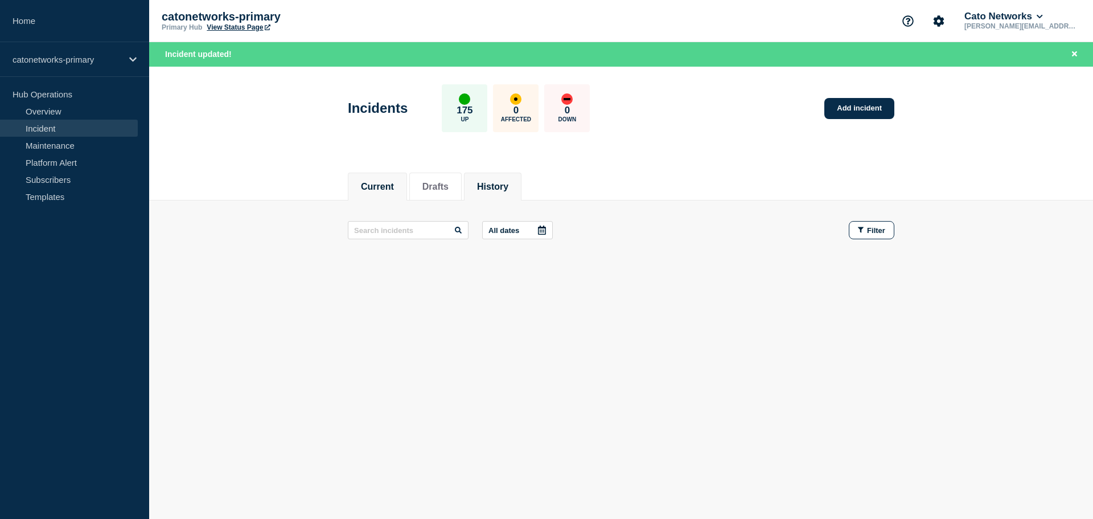
click at [505, 187] on button "History" at bounding box center [492, 187] width 31 height 10
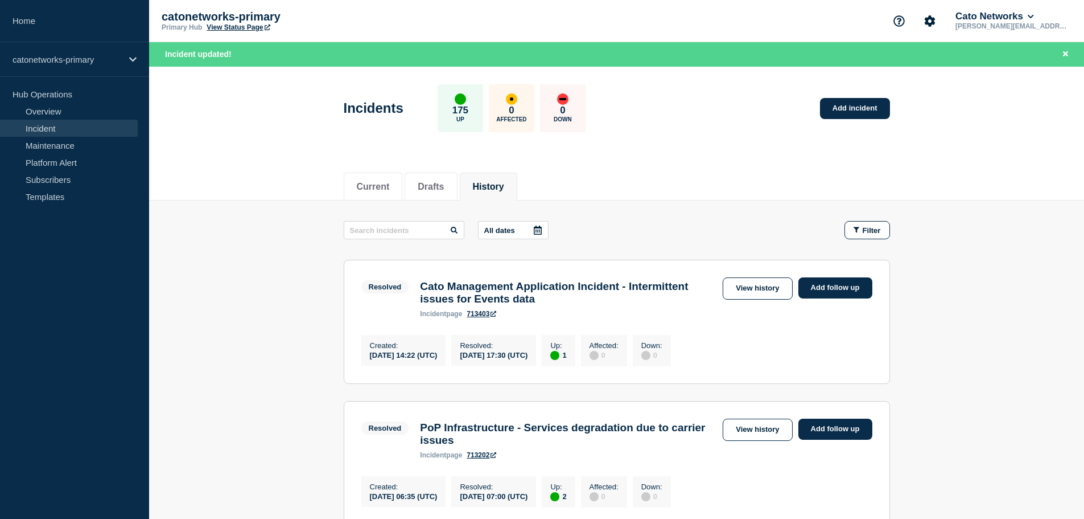
drag, startPoint x: 422, startPoint y: 287, endPoint x: 677, endPoint y: 311, distance: 256.2
click at [677, 311] on div "Cato Management Application Incident - Intermittent issues for Events data inci…" at bounding box center [568, 299] width 309 height 38
